Goal: Task Accomplishment & Management: Use online tool/utility

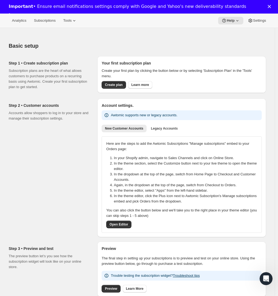
click at [113, 92] on div "Your first subscription plan Create your first plan by clicking the button belo…" at bounding box center [181, 74] width 169 height 37
click at [113, 86] on span "Create plan" at bounding box center [114, 85] width 18 height 4
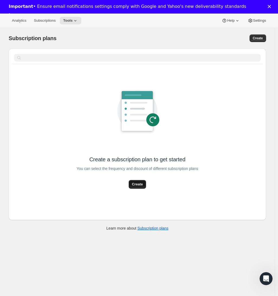
click at [134, 188] on button "Create" at bounding box center [137, 184] width 17 height 9
select select "WEEK"
select select "MONTH"
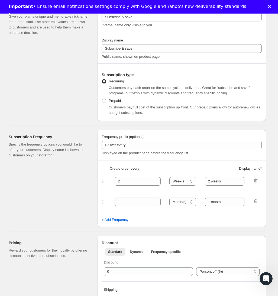
scroll to position [69, 0]
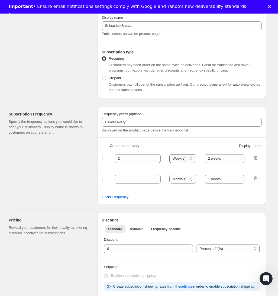
click at [188, 161] on select "Day(s) Week(s) Month(s) Year(s)" at bounding box center [182, 158] width 27 height 9
select select "MONTH"
click at [171, 154] on select "Day(s) Week(s) Month(s) Year(s)" at bounding box center [182, 158] width 27 height 9
drag, startPoint x: 137, startPoint y: 160, endPoint x: 74, endPoint y: 159, distance: 62.8
click at [74, 159] on div "Subscription Frequency Specify the frequency options you would like to offer yo…" at bounding box center [135, 153] width 262 height 101
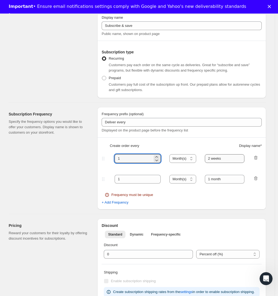
type input "1"
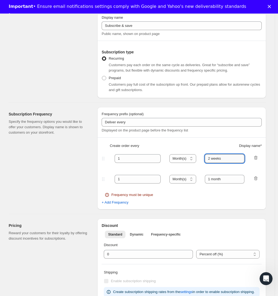
drag, startPoint x: 233, startPoint y: 158, endPoint x: 208, endPoint y: 157, distance: 25.2
click at [208, 157] on input "2 weeks" at bounding box center [225, 158] width 40 height 9
click at [256, 158] on icon "button" at bounding box center [255, 157] width 5 height 5
type input "1 month"
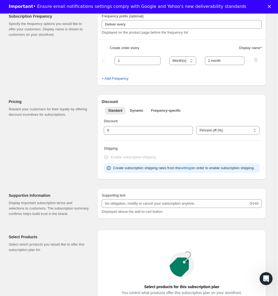
scroll to position [168, 0]
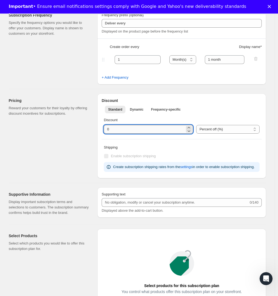
click at [158, 131] on input "integer" at bounding box center [144, 129] width 81 height 9
drag, startPoint x: 160, startPoint y: 127, endPoint x: -37, endPoint y: 119, distance: 197.3
type input "10"
click at [189, 152] on div "Enable subscription shipping" at bounding box center [182, 156] width 156 height 8
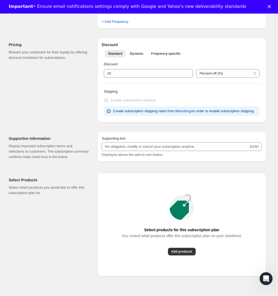
scroll to position [259, 0]
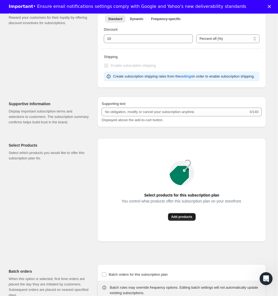
click at [184, 219] on span "Add products" at bounding box center [181, 216] width 21 height 4
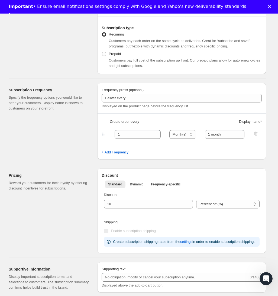
scroll to position [0, 0]
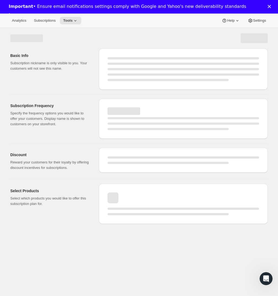
select select "WEEK"
select select "MONTH"
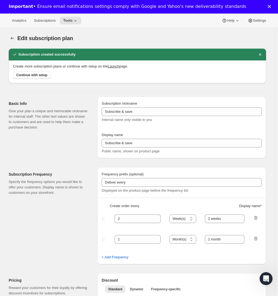
type input "1"
select select "MONTH"
type input "1 month"
type input "10"
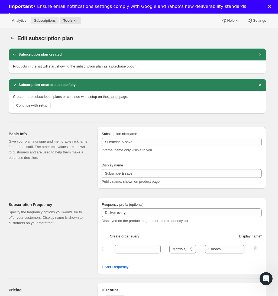
click at [39, 22] on span "Subscriptions" at bounding box center [45, 20] width 22 height 4
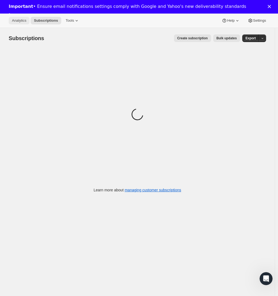
click at [18, 21] on span "Analytics" at bounding box center [19, 20] width 14 height 4
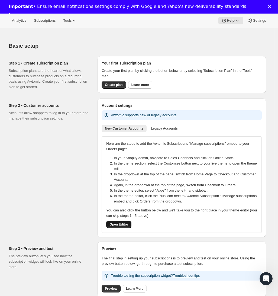
click at [127, 224] on span "Open Editor" at bounding box center [118, 224] width 19 height 4
